Goal: Check status: Check status

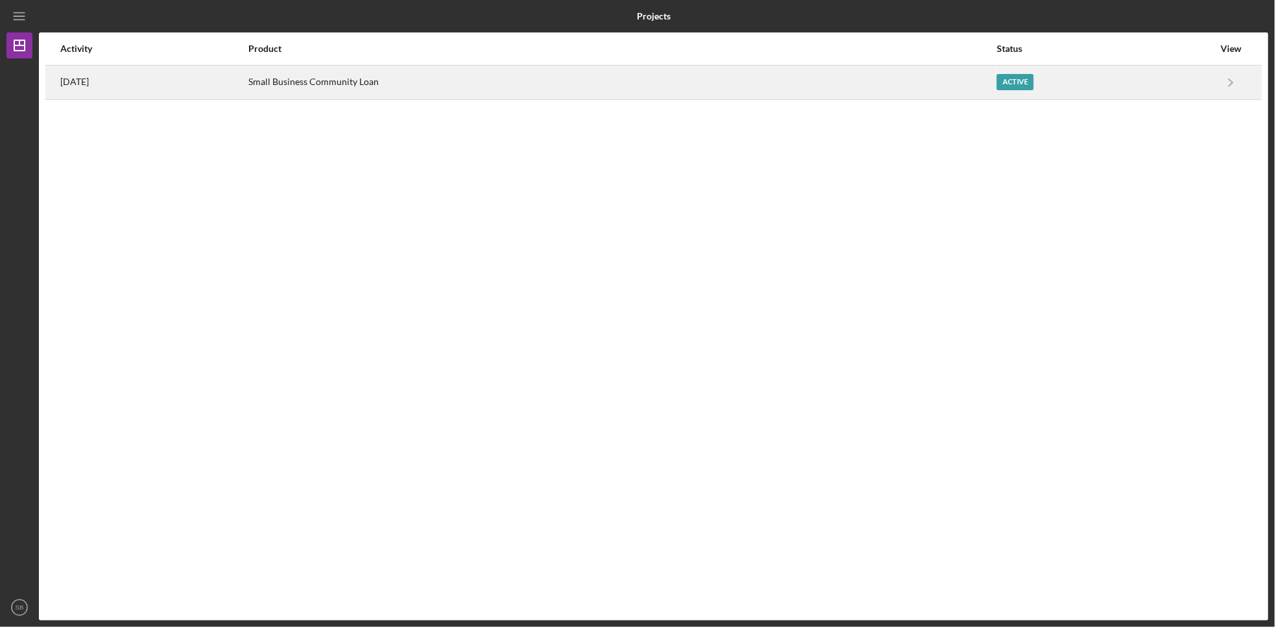
click at [1119, 82] on div "Active" at bounding box center [1105, 82] width 217 height 32
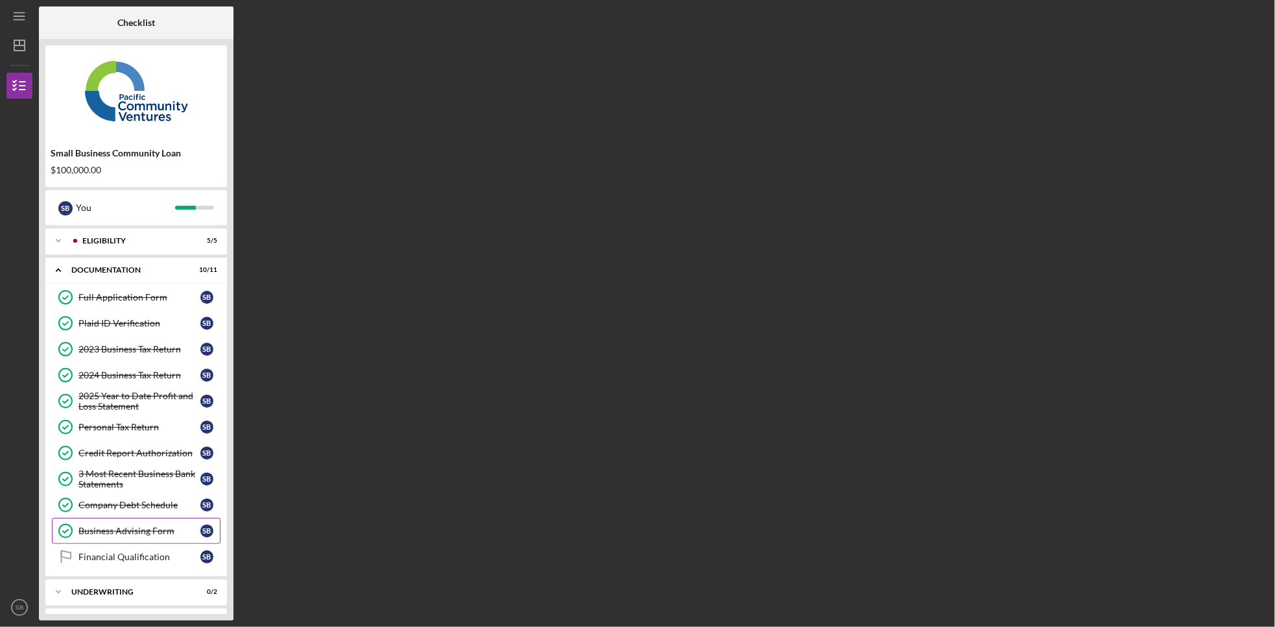
click at [133, 536] on div "Business Advising Form" at bounding box center [139, 530] width 122 height 10
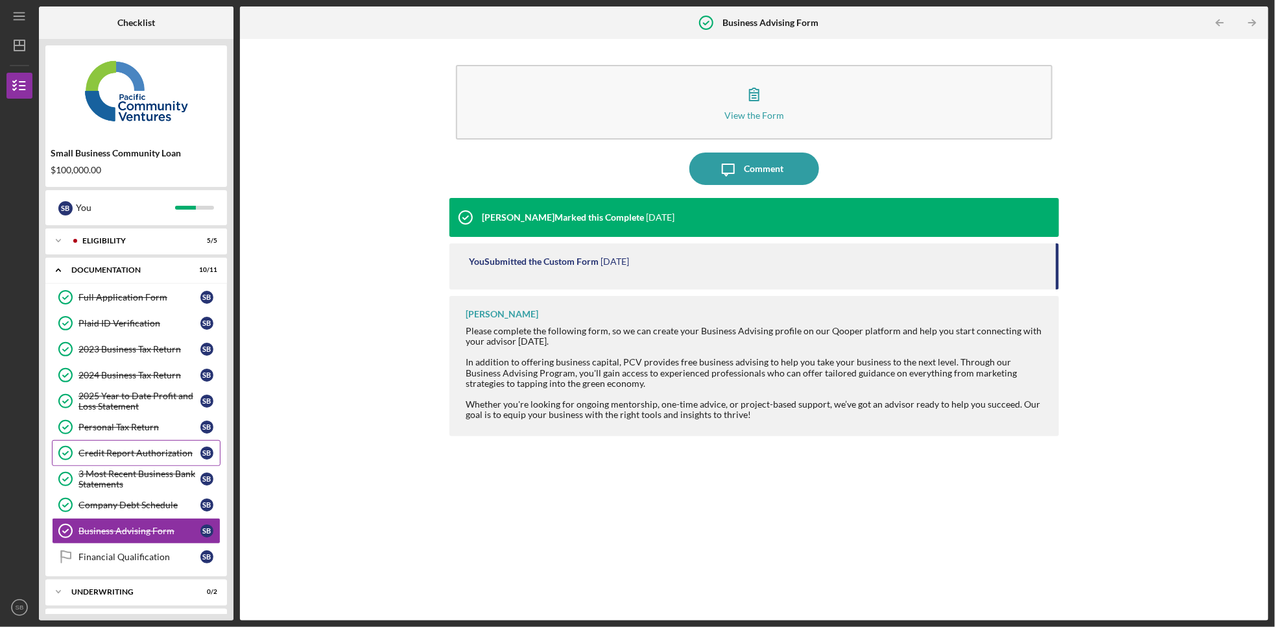
click at [130, 444] on link "Credit Report Authorization Credit Report Authorization S B" at bounding box center [136, 453] width 169 height 26
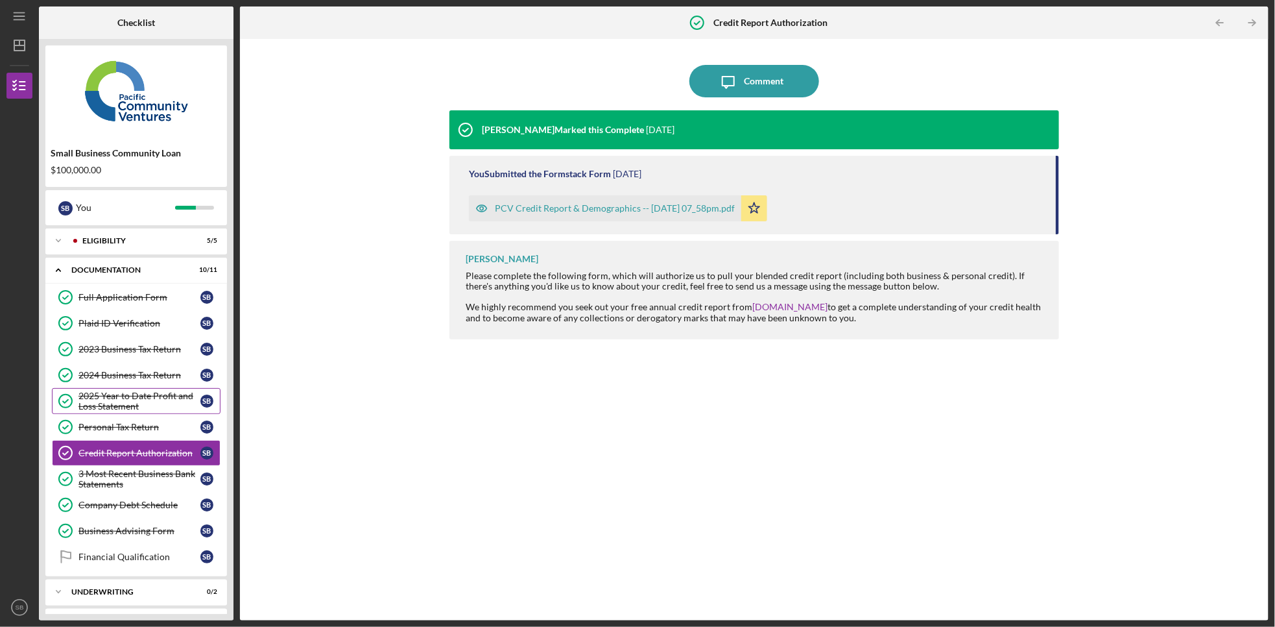
click at [128, 392] on link "2025 Year to Date Profit and Loss Statement 2025 Year to Date Profit and Loss S…" at bounding box center [136, 401] width 169 height 26
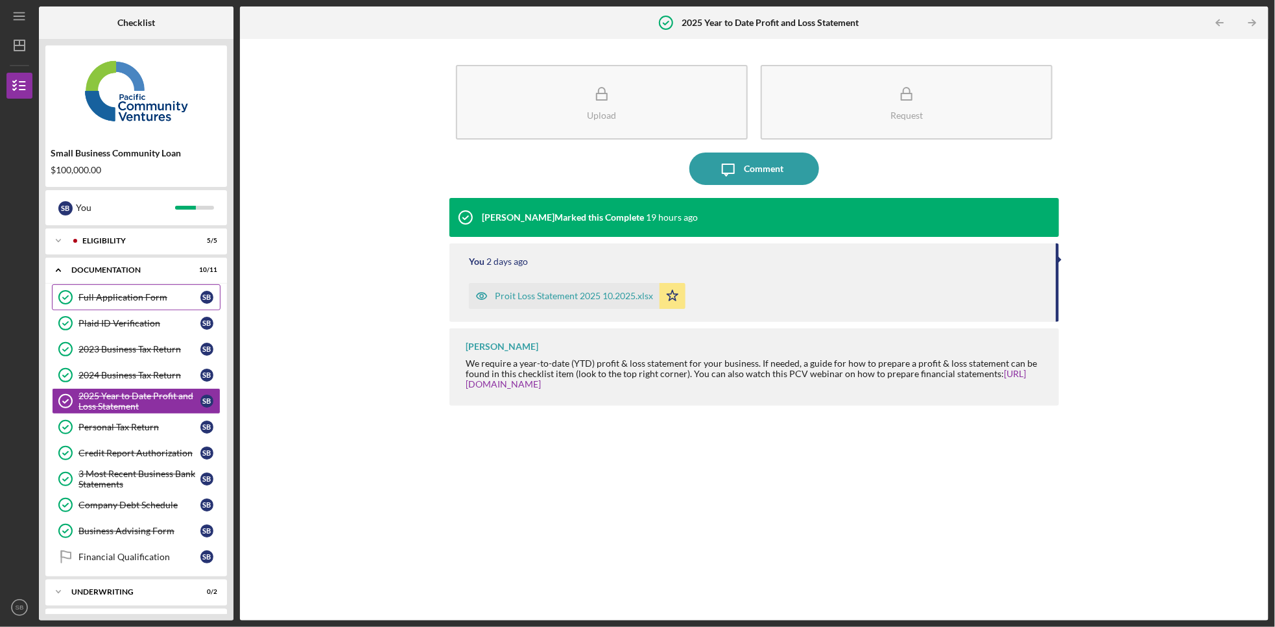
click at [100, 309] on link "Full Application Form Full Application Form S B" at bounding box center [136, 297] width 169 height 26
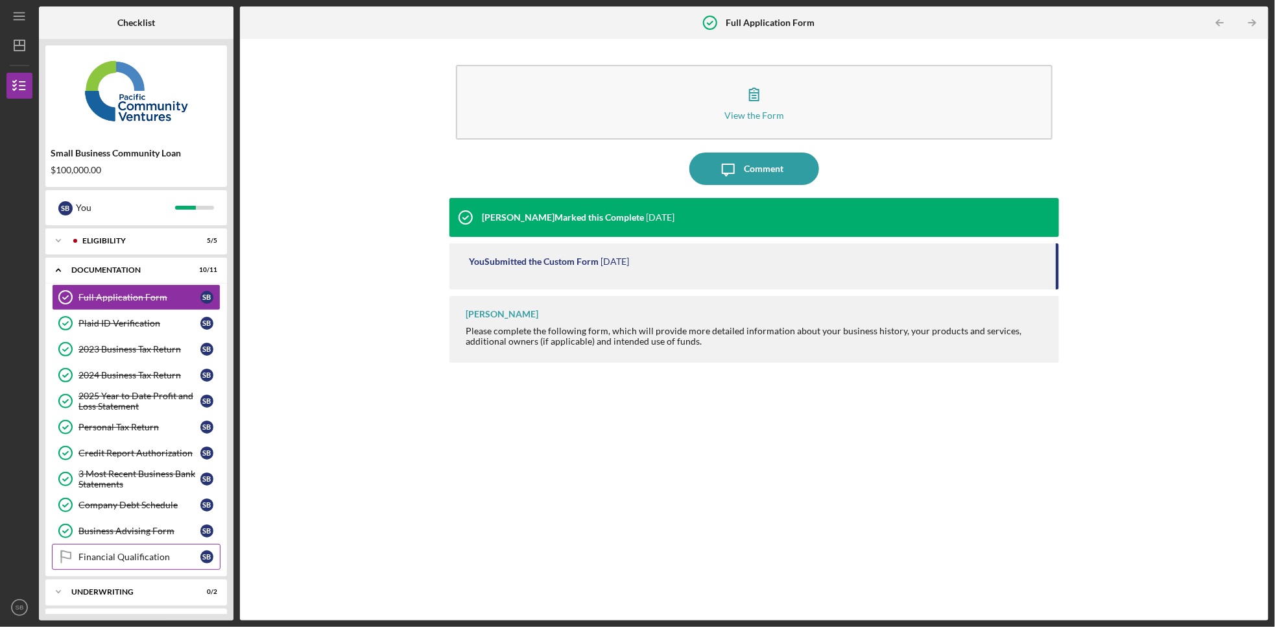
click at [75, 563] on icon "Financial Qualification" at bounding box center [65, 556] width 32 height 32
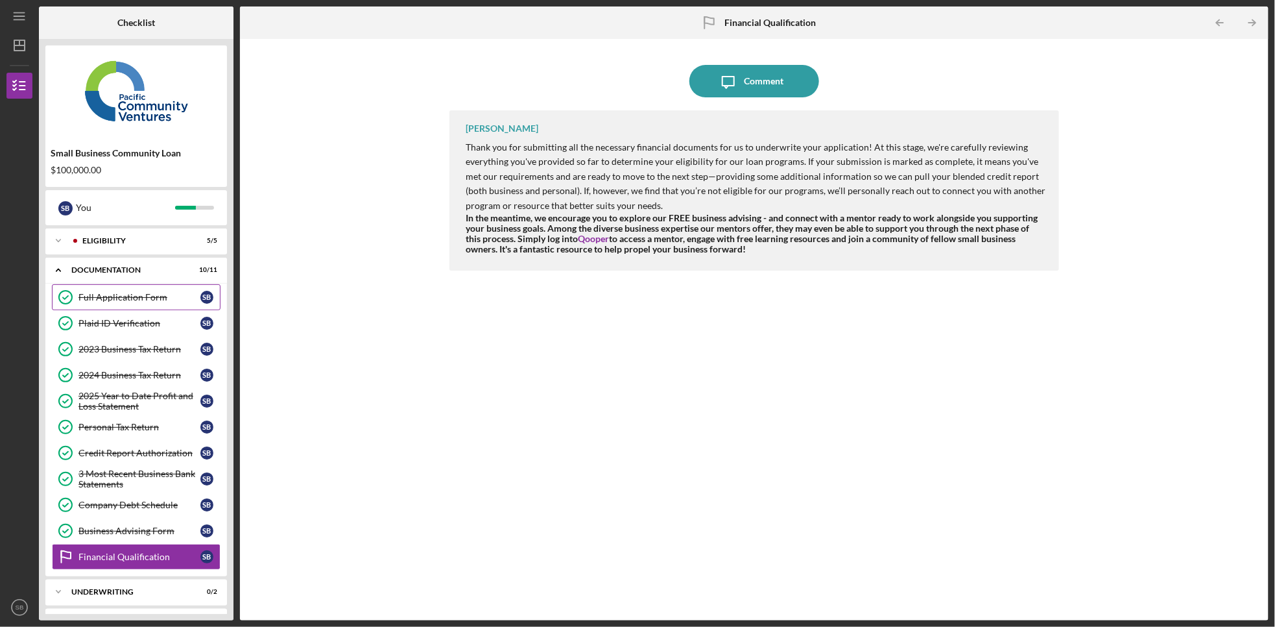
click at [115, 307] on link "Full Application Form Full Application Form S B" at bounding box center [136, 297] width 169 height 26
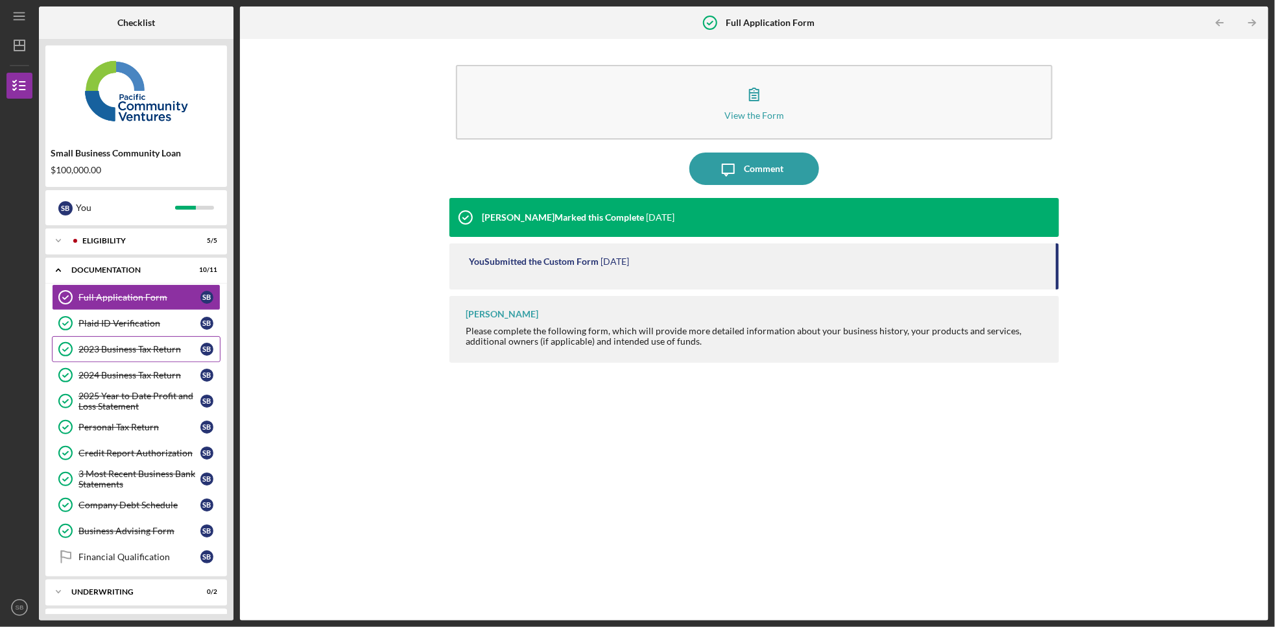
click at [115, 345] on div "2023 Business Tax Return" at bounding box center [139, 349] width 122 height 10
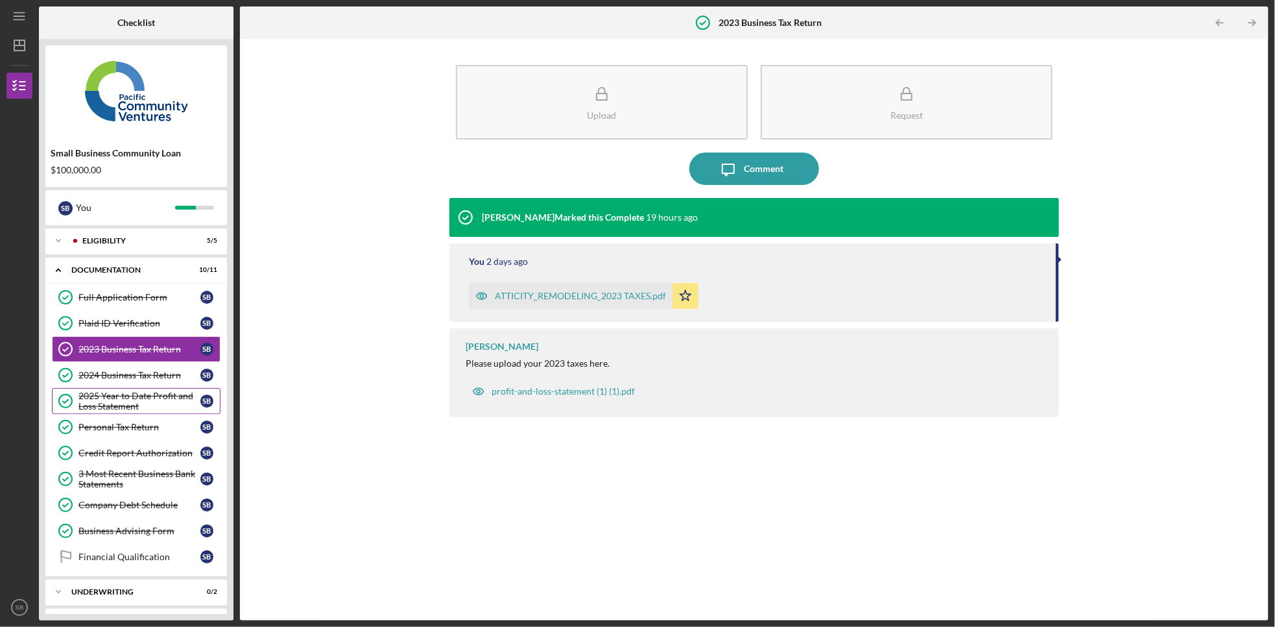
click at [115, 401] on div "2025 Year to Date Profit and Loss Statement" at bounding box center [139, 401] width 122 height 21
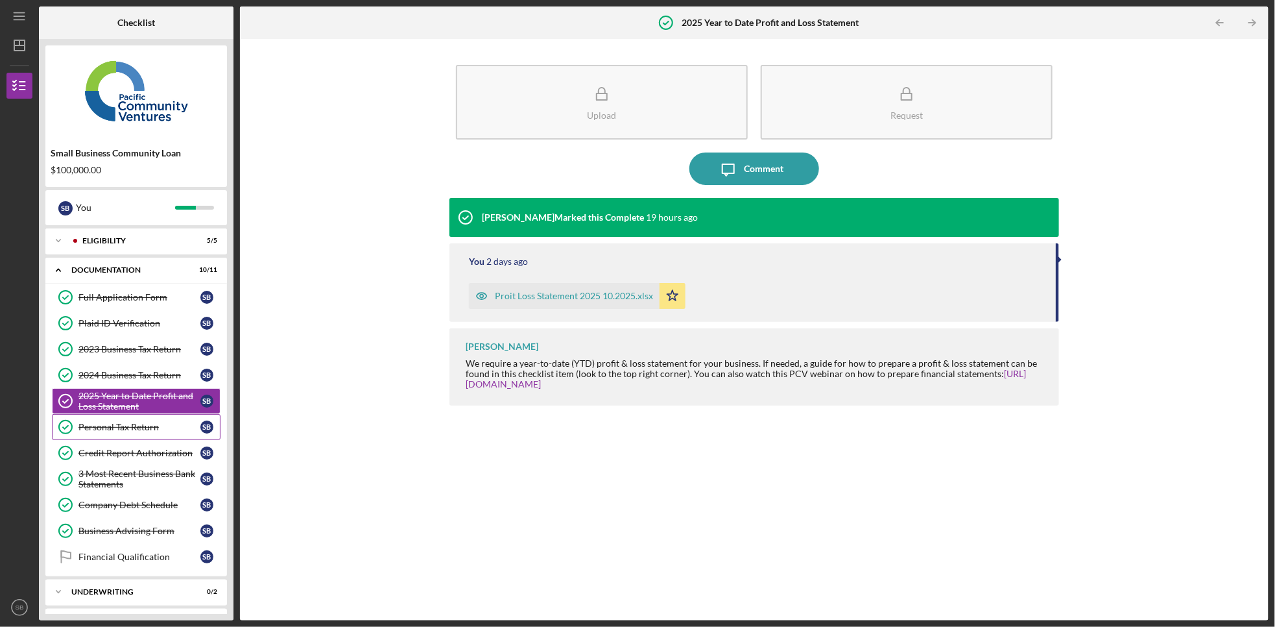
click at [115, 420] on link "Personal Tax Return Personal Tax Return S B" at bounding box center [136, 427] width 169 height 26
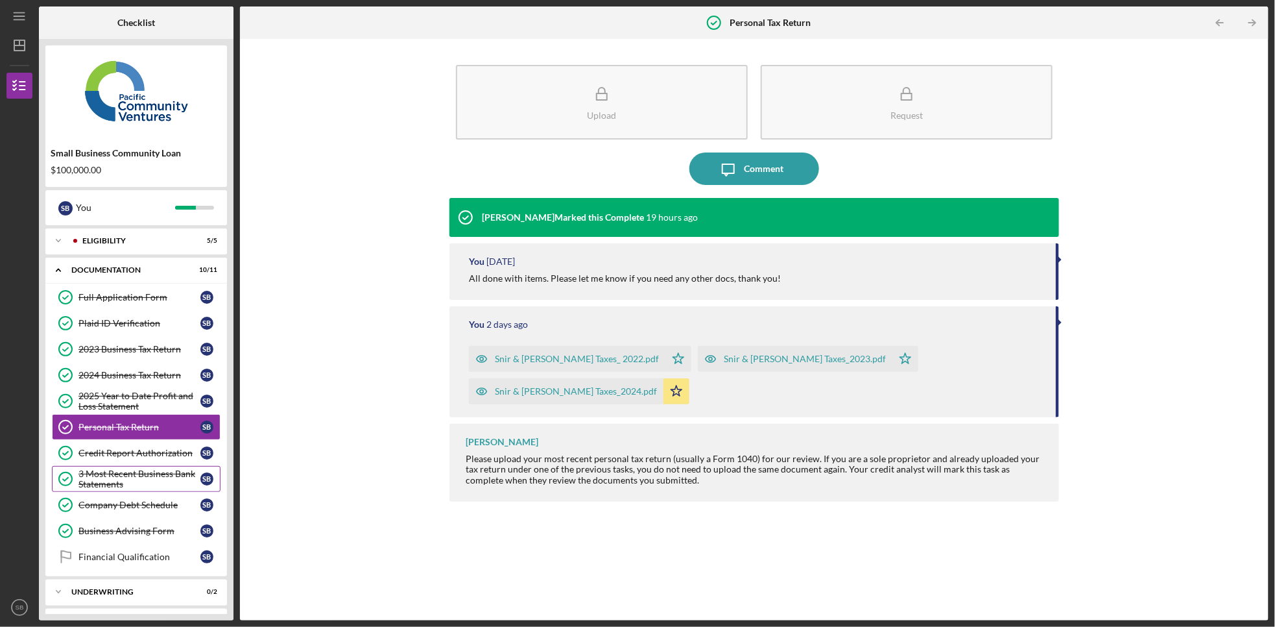
click at [110, 481] on div "3 Most Recent Business Bank Statements" at bounding box center [139, 478] width 122 height 21
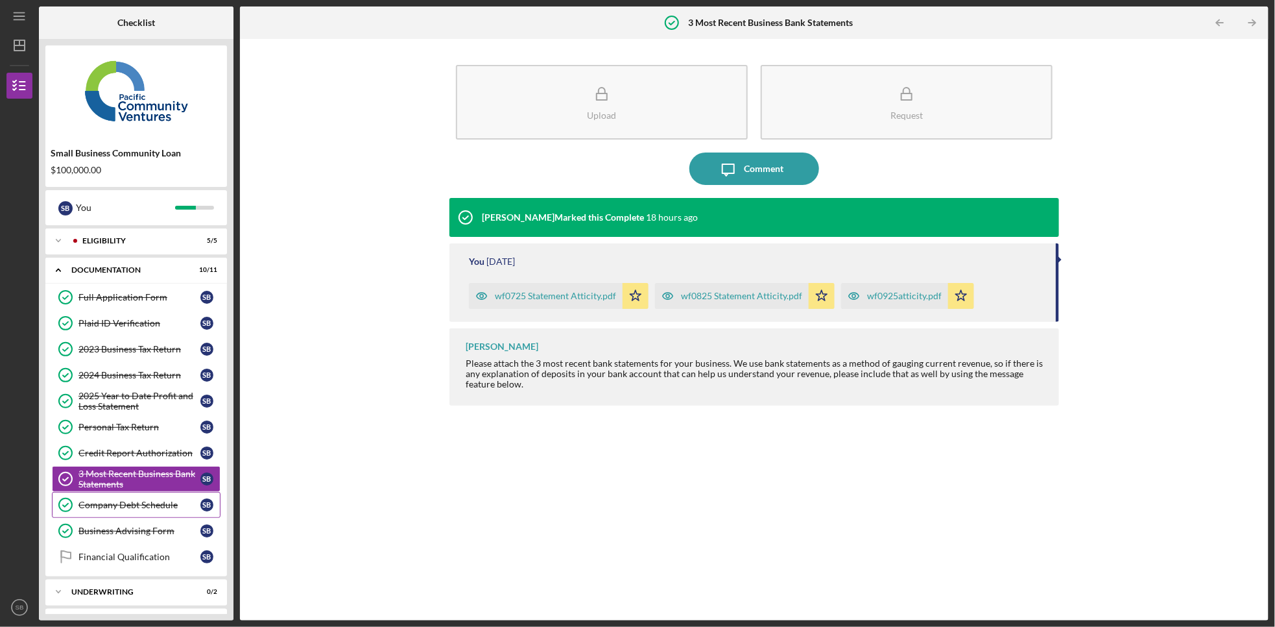
click at [104, 499] on link "Company Debt Schedule Company Debt Schedule S B" at bounding box center [136, 505] width 169 height 26
